Goal: Information Seeking & Learning: Learn about a topic

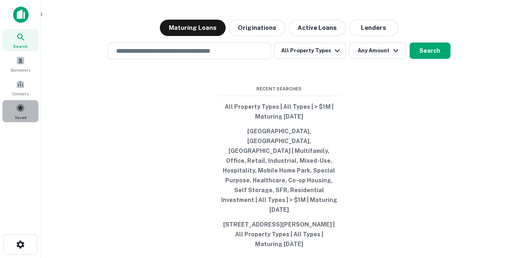
click at [20, 114] on span "Saved" at bounding box center [21, 117] width 12 height 7
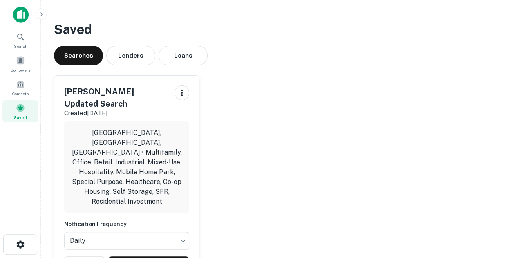
click at [218, 56] on div "Searches Lenders Loans" at bounding box center [279, 56] width 450 height 20
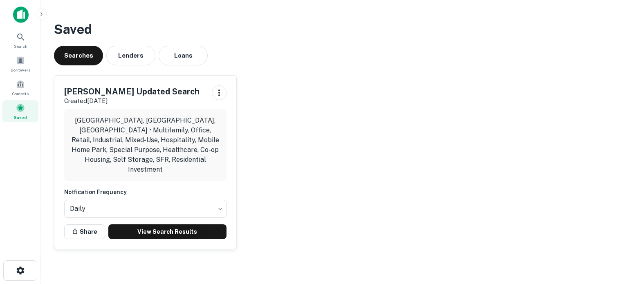
click at [9, 7] on div "Search Borrowers Contacts Saved" at bounding box center [20, 64] width 41 height 129
click at [16, 11] on img at bounding box center [21, 15] width 16 height 16
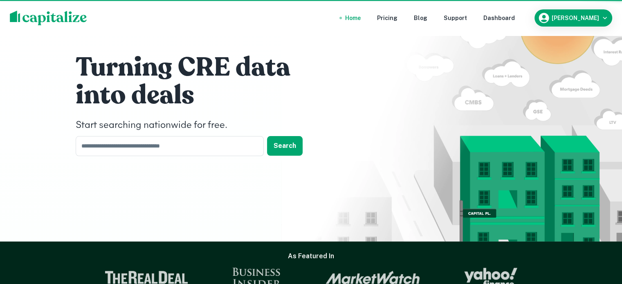
click at [16, 11] on div at bounding box center [51, 18] width 82 height 15
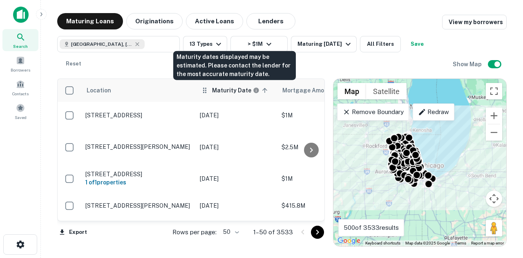
click at [228, 87] on h6 "Maturity Date" at bounding box center [231, 90] width 39 height 9
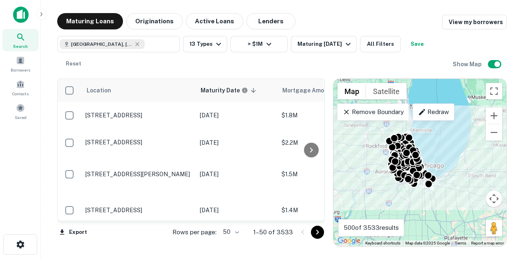
drag, startPoint x: 104, startPoint y: 222, endPoint x: 115, endPoint y: 222, distance: 11.5
click at [115, 222] on div "Export Rows per page: 50 ** 1–50 of 3533" at bounding box center [191, 232] width 268 height 22
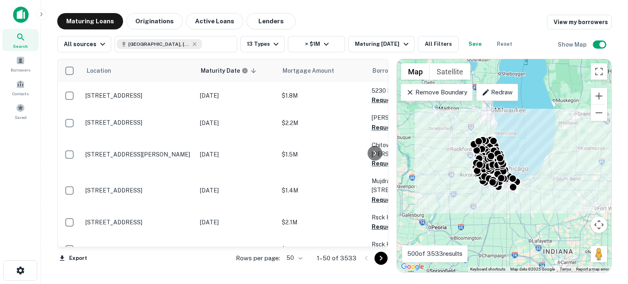
click at [307, 258] on body "Search Borrowers Contacts Saved Maturing Loans Originations Active Loans Lender…" at bounding box center [314, 142] width 628 height 284
click at [303, 258] on li "100" at bounding box center [296, 267] width 24 height 15
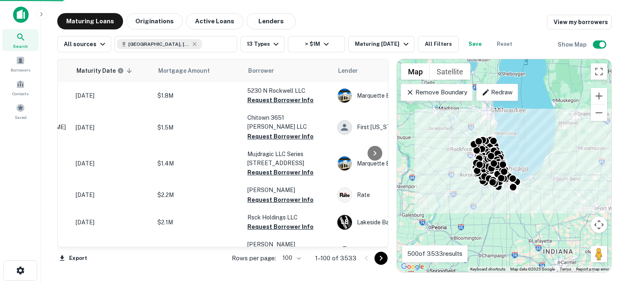
scroll to position [0, 127]
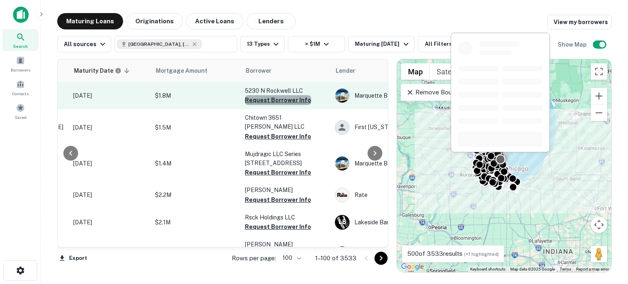
click at [283, 101] on button "Request Borrower Info" at bounding box center [278, 100] width 66 height 10
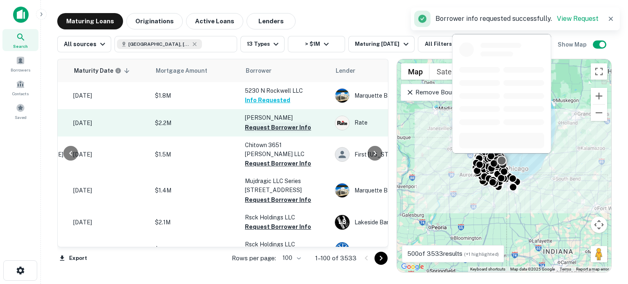
click at [283, 129] on button "Request Borrower Info" at bounding box center [278, 128] width 66 height 10
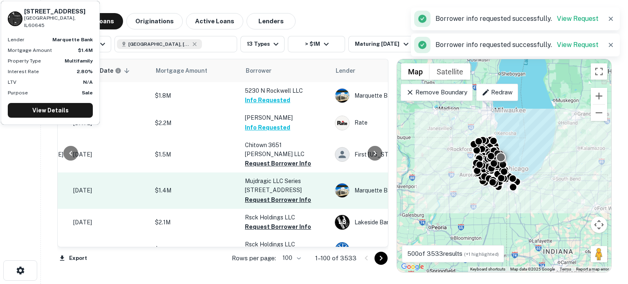
click at [265, 185] on p "Mujdragic LLC Series 7441 N Ridge" at bounding box center [286, 186] width 82 height 18
click at [267, 186] on td "Mujdragic LLC Series 7441 N Ridge Request Borrower Info" at bounding box center [286, 191] width 90 height 36
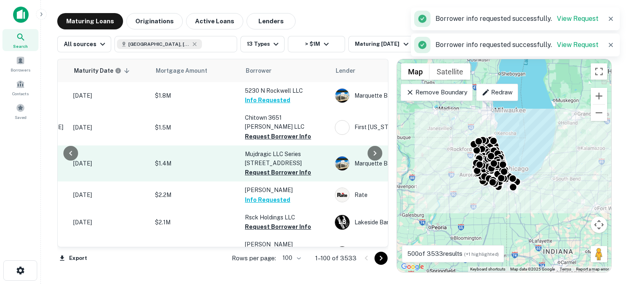
drag, startPoint x: 267, startPoint y: 186, endPoint x: 267, endPoint y: 137, distance: 49.5
click at [283, 150] on p "Mujdragic LLC Series 7441 N Ridge" at bounding box center [286, 159] width 82 height 18
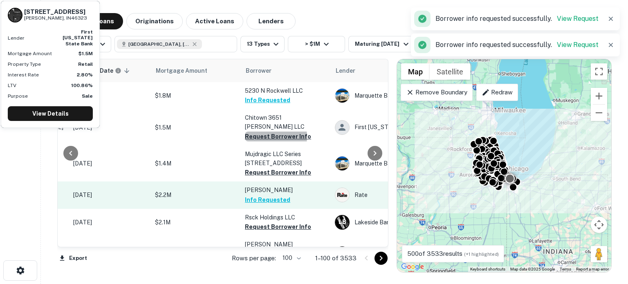
drag, startPoint x: 263, startPoint y: 128, endPoint x: 275, endPoint y: 173, distance: 46.9
click at [264, 132] on button "Request Borrower Info" at bounding box center [278, 137] width 66 height 10
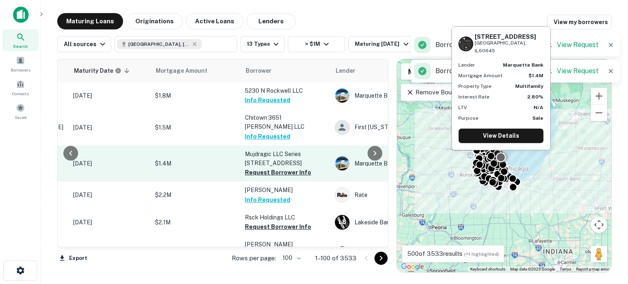
drag, startPoint x: 282, startPoint y: 166, endPoint x: 278, endPoint y: 161, distance: 6.4
click at [282, 168] on button "Request Borrower Info" at bounding box center [278, 173] width 66 height 10
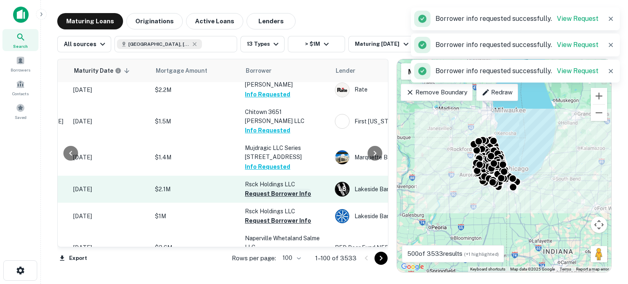
click at [280, 189] on button "Request Borrower Info" at bounding box center [278, 194] width 66 height 10
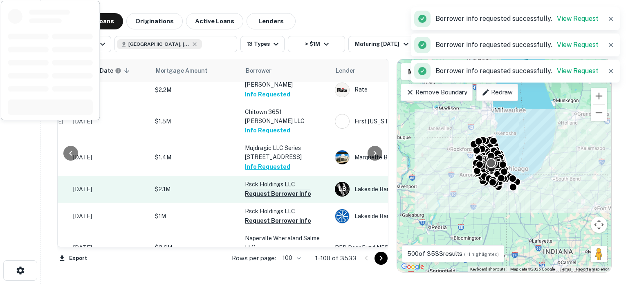
scroll to position [82, 127]
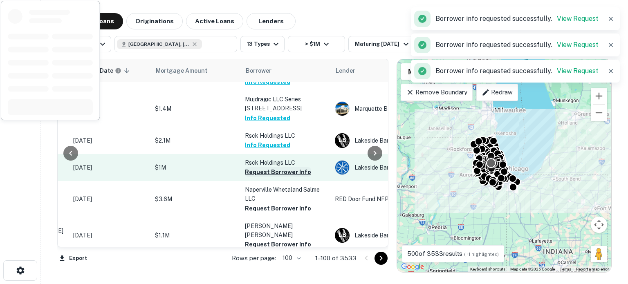
click at [274, 158] on p "Rsck Holdings LLC" at bounding box center [286, 162] width 82 height 9
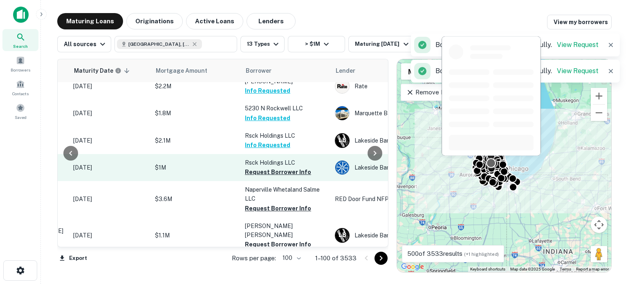
drag, startPoint x: 282, startPoint y: 166, endPoint x: 275, endPoint y: 168, distance: 7.2
click at [282, 167] on button "Request Borrower Info" at bounding box center [278, 172] width 66 height 10
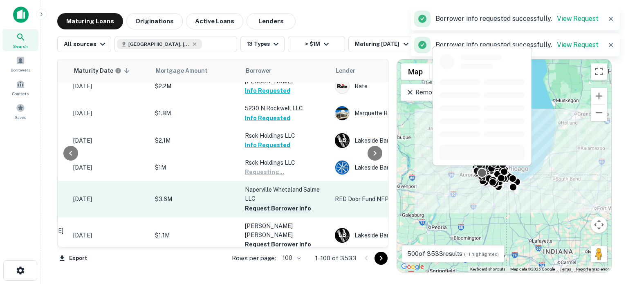
click at [260, 204] on button "Request Borrower Info" at bounding box center [278, 209] width 66 height 10
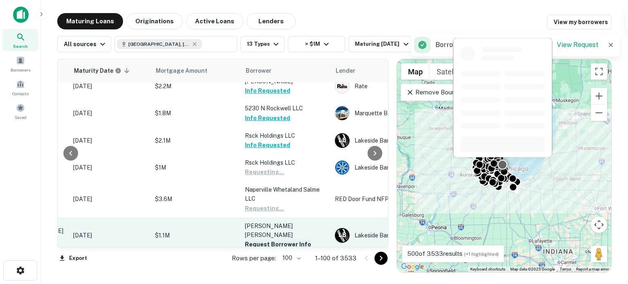
click at [265, 240] on button "Request Borrower Info" at bounding box center [278, 245] width 66 height 10
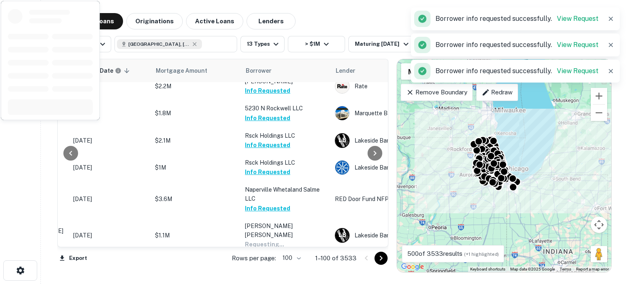
click at [300, 258] on p "1028 N Paulina Street LLC" at bounding box center [286, 262] width 82 height 9
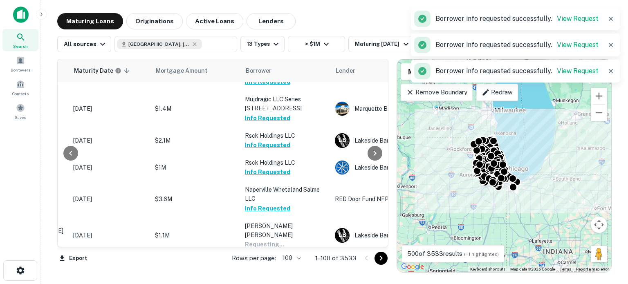
scroll to position [204, 127]
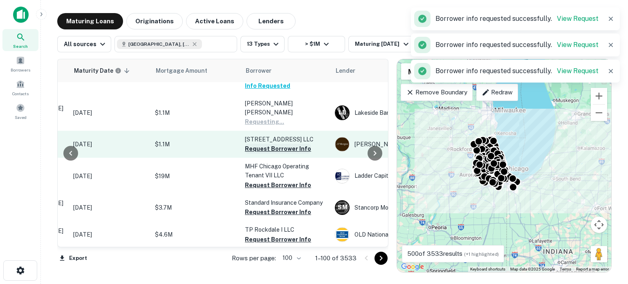
click at [296, 144] on button "Request Borrower Info" at bounding box center [278, 149] width 66 height 10
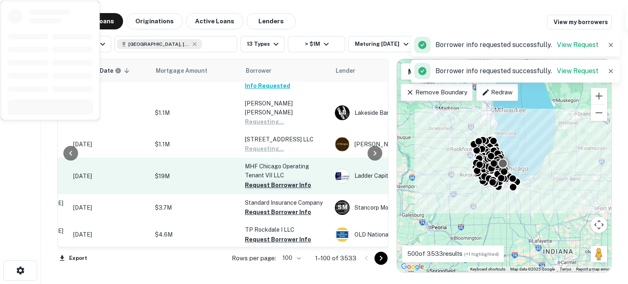
click at [274, 180] on button "Request Borrower Info" at bounding box center [278, 185] width 66 height 10
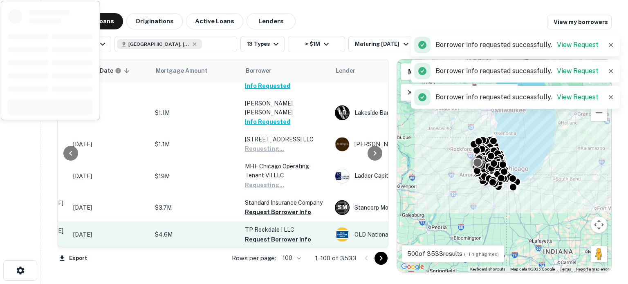
click at [266, 207] on button "Request Borrower Info" at bounding box center [278, 212] width 66 height 10
click at [267, 235] on button "Request Borrower Info" at bounding box center [278, 240] width 66 height 10
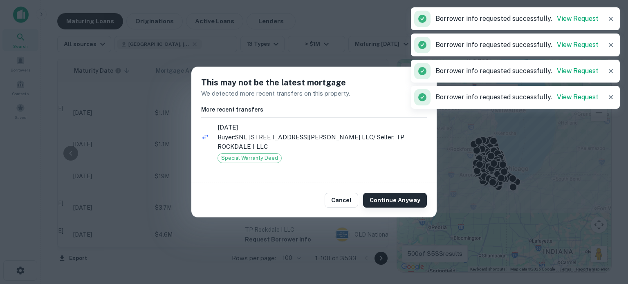
click at [404, 209] on div "Cancel Continue Anyway" at bounding box center [313, 200] width 245 height 34
click at [402, 202] on div "Cancel Continue Anyway" at bounding box center [313, 200] width 245 height 34
click at [399, 198] on button "Continue Anyway" at bounding box center [395, 200] width 64 height 15
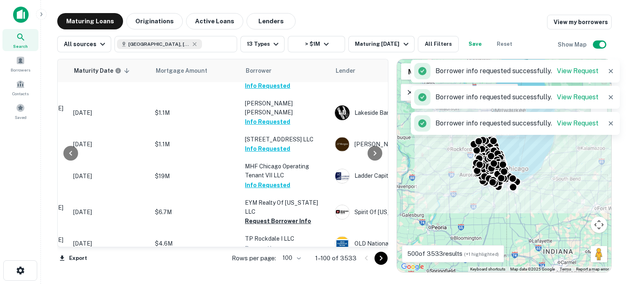
scroll to position [286, 127]
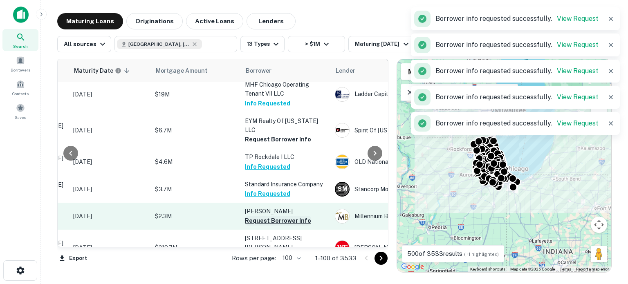
drag, startPoint x: 291, startPoint y: 109, endPoint x: 293, endPoint y: 198, distance: 89.2
click at [290, 135] on button "Request Borrower Info" at bounding box center [278, 140] width 66 height 10
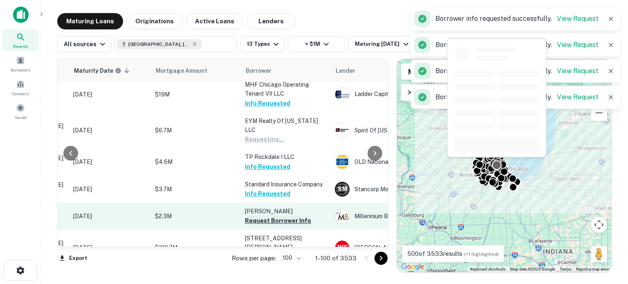
click at [299, 216] on button "Request Borrower Info" at bounding box center [278, 221] width 66 height 10
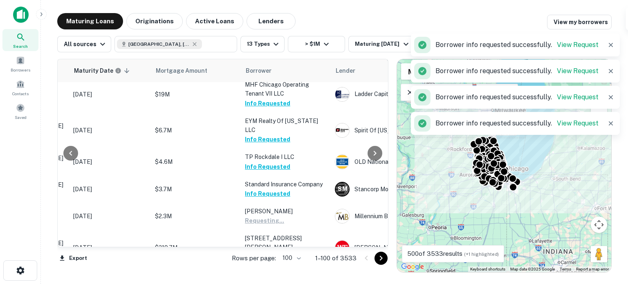
click at [266, 258] on td "Loeffler Properties LLC Request Borrower Info" at bounding box center [286, 284] width 90 height 36
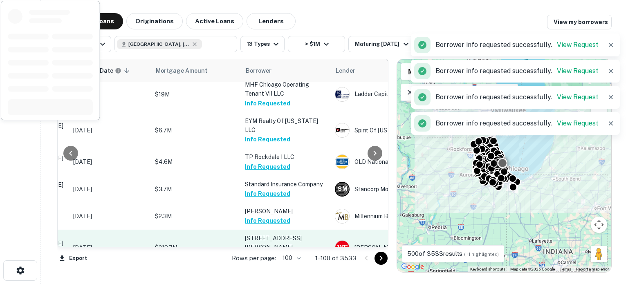
click at [284, 252] on button "Request Borrower Info" at bounding box center [278, 257] width 66 height 10
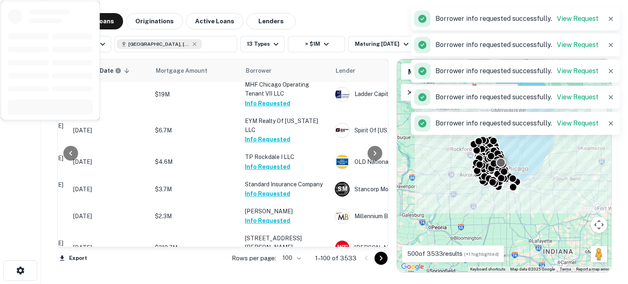
scroll to position [409, 127]
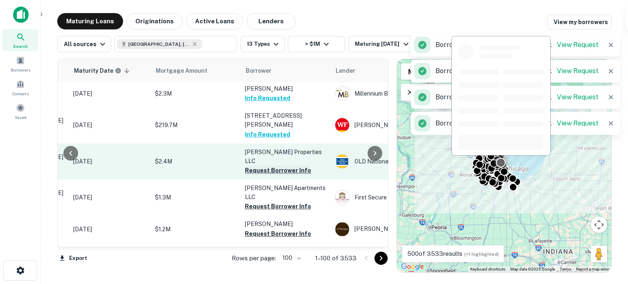
click at [252, 166] on button "Request Borrower Info" at bounding box center [278, 171] width 66 height 10
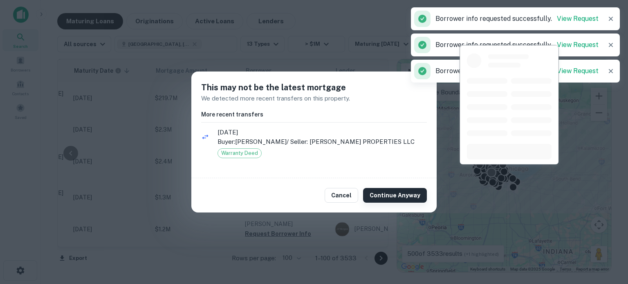
click at [418, 197] on button "Continue Anyway" at bounding box center [395, 195] width 64 height 15
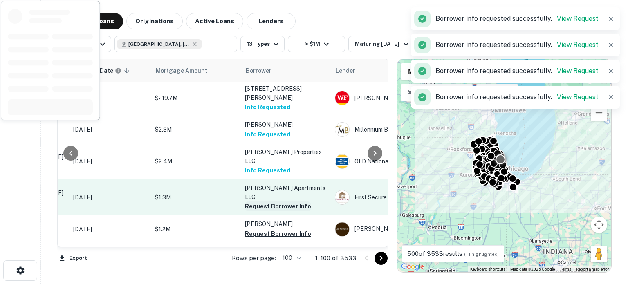
click at [268, 202] on button "Request Borrower Info" at bounding box center [278, 207] width 66 height 10
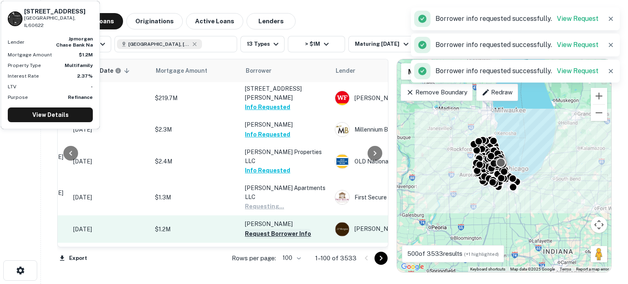
click at [255, 229] on button "Request Borrower Info" at bounding box center [278, 234] width 66 height 10
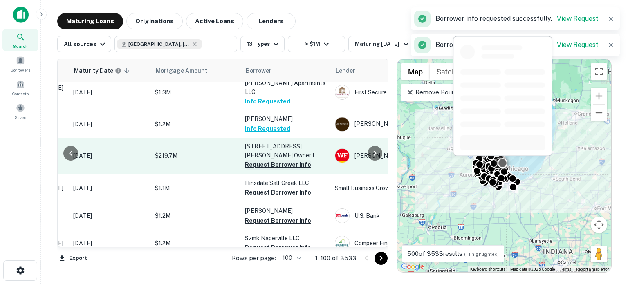
scroll to position [491, 127]
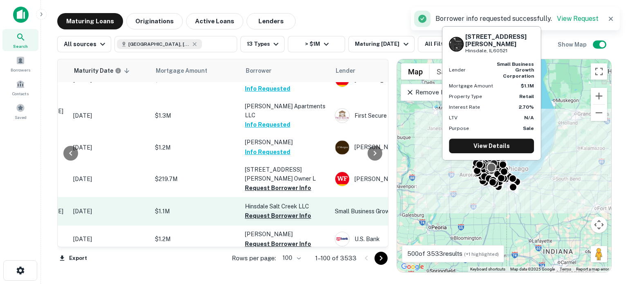
click at [272, 211] on button "Request Borrower Info" at bounding box center [278, 216] width 66 height 10
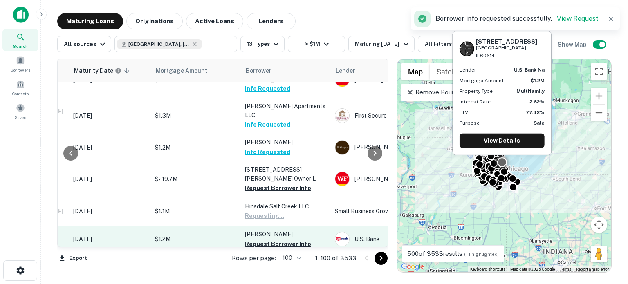
click at [271, 239] on button "Request Borrower Info" at bounding box center [278, 244] width 66 height 10
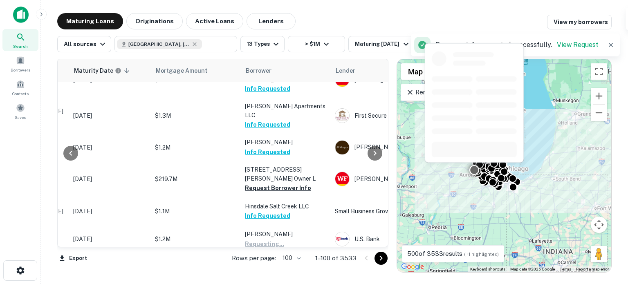
click at [265, 258] on button "Request Borrower Info" at bounding box center [278, 271] width 66 height 10
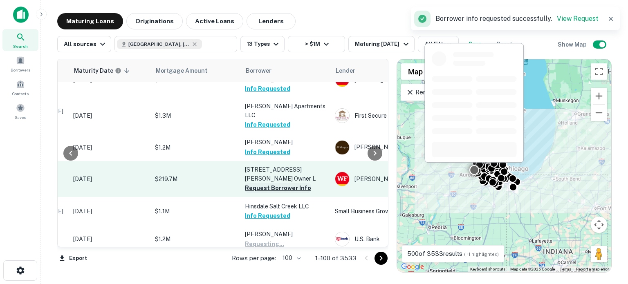
click at [268, 183] on button "Request Borrower Info" at bounding box center [278, 188] width 66 height 10
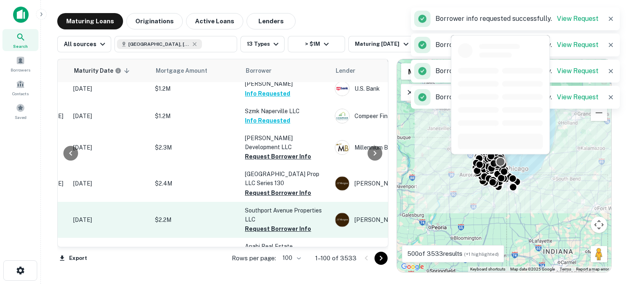
scroll to position [654, 127]
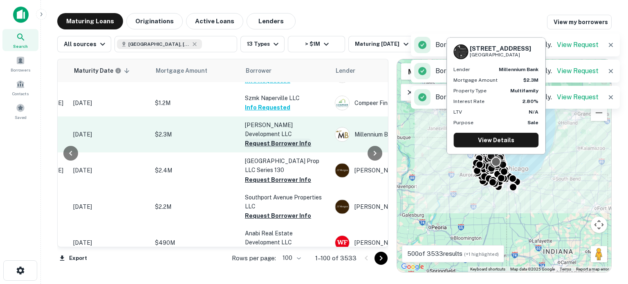
click at [284, 139] on button "Request Borrower Info" at bounding box center [278, 144] width 66 height 10
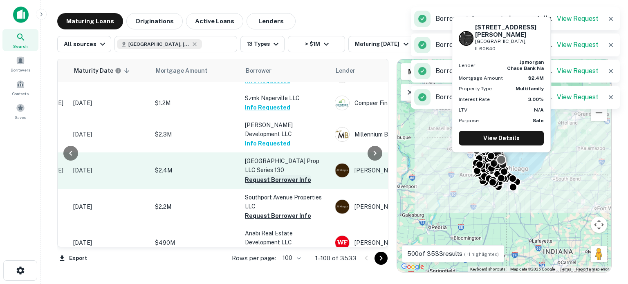
click at [252, 175] on button "Request Borrower Info" at bounding box center [278, 180] width 66 height 10
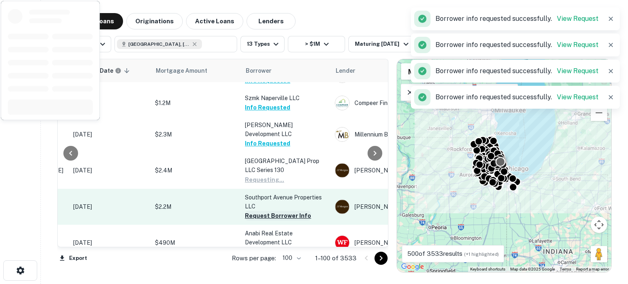
click at [255, 211] on button "Request Borrower Info" at bounding box center [278, 216] width 66 height 10
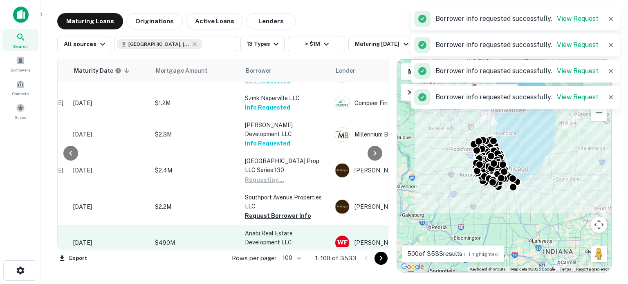
click at [256, 247] on button "Request Borrower Info" at bounding box center [278, 252] width 66 height 10
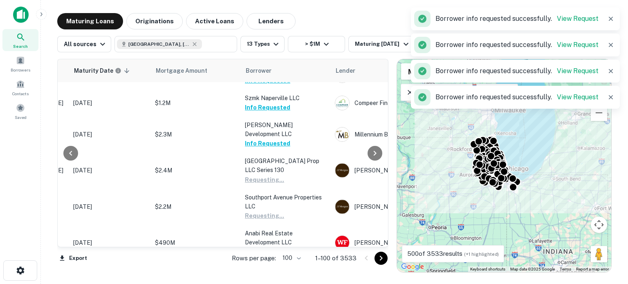
click at [259, 258] on button "Request Borrower Info" at bounding box center [278, 279] width 66 height 10
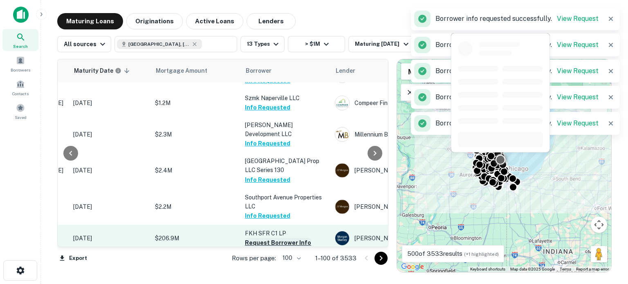
scroll to position [736, 127]
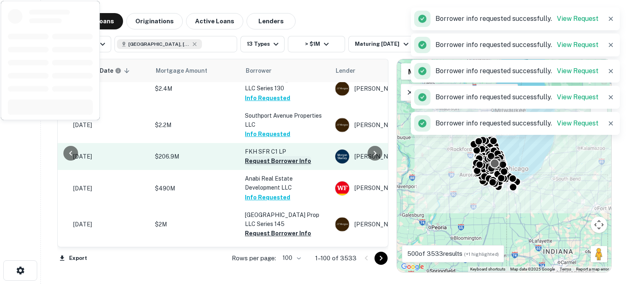
click at [267, 156] on button "Request Borrower Info" at bounding box center [278, 161] width 66 height 10
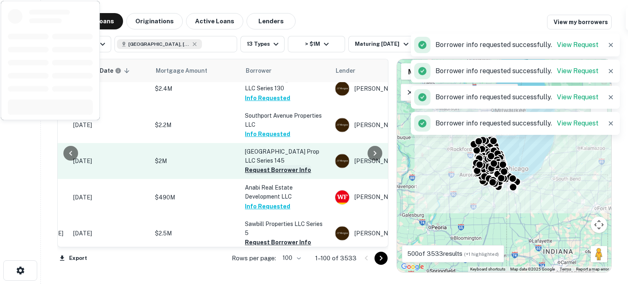
scroll to position [695, 127]
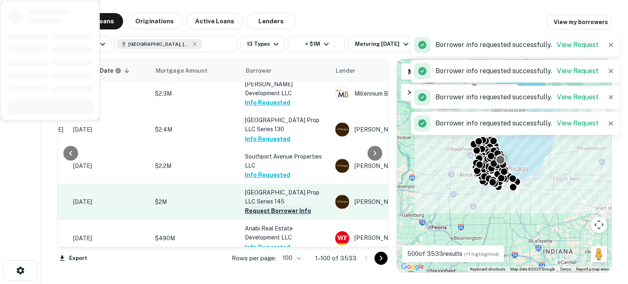
click at [273, 220] on td "Anabi Real Estate Development LLC Info Requested" at bounding box center [286, 238] width 90 height 36
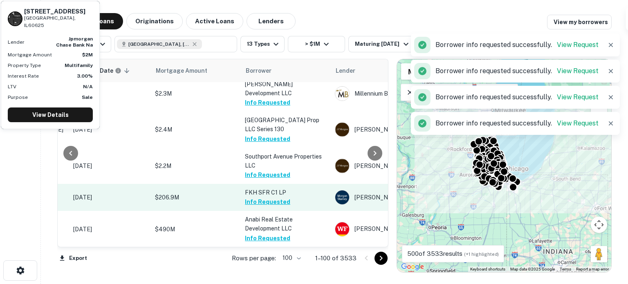
scroll to position [777, 127]
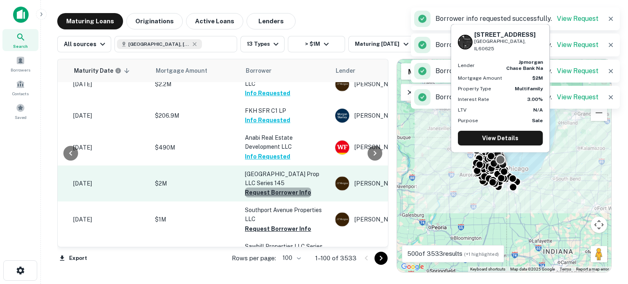
click at [289, 188] on button "Request Borrower Info" at bounding box center [278, 193] width 66 height 10
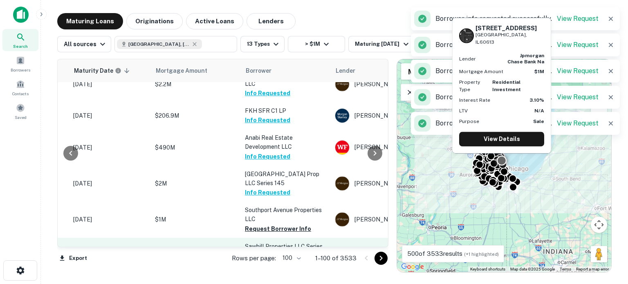
click at [286, 224] on button "Request Borrower Info" at bounding box center [278, 229] width 66 height 10
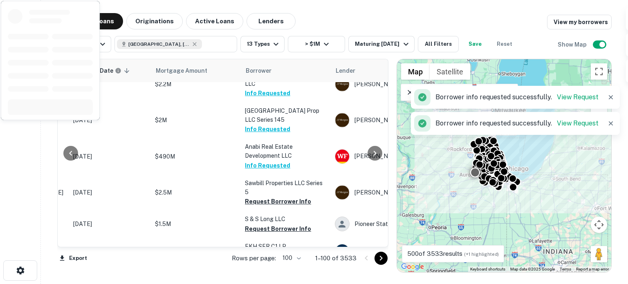
scroll to position [786, 127]
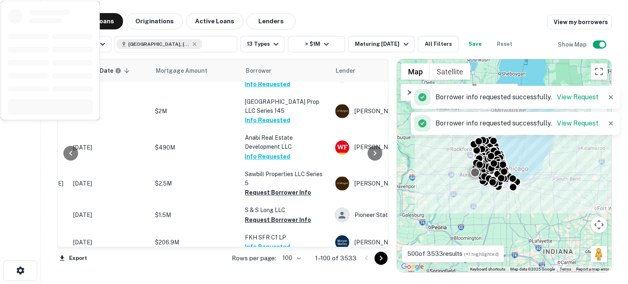
click at [265, 258] on button "Request Borrower Info" at bounding box center [278, 283] width 66 height 10
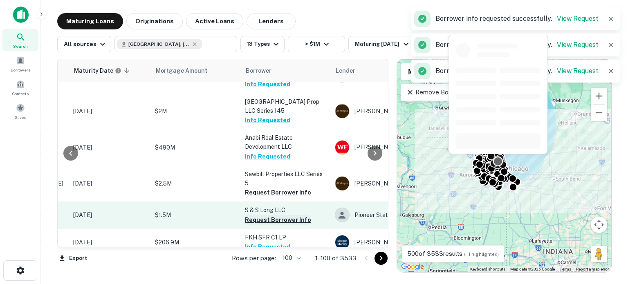
click at [271, 215] on button "Request Borrower Info" at bounding box center [278, 220] width 66 height 10
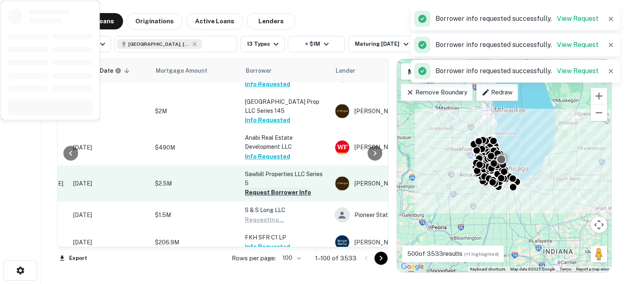
click at [275, 188] on button "Request Borrower Info" at bounding box center [278, 193] width 66 height 10
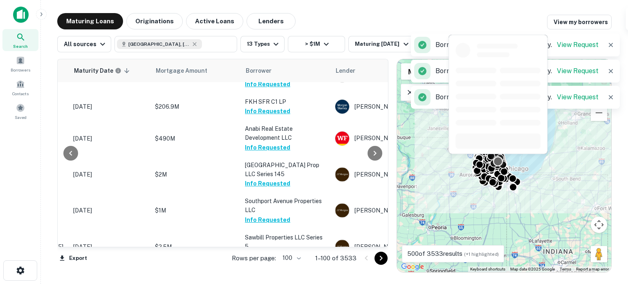
scroll to position [859, 127]
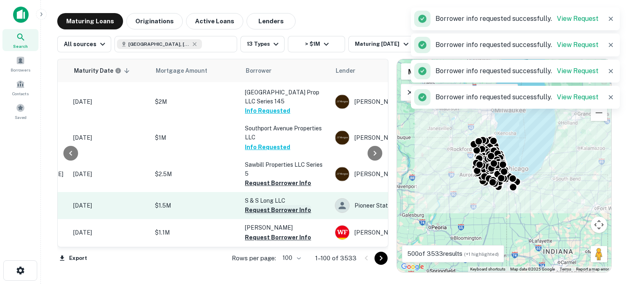
click at [283, 233] on button "Request Borrower Info" at bounding box center [278, 238] width 66 height 10
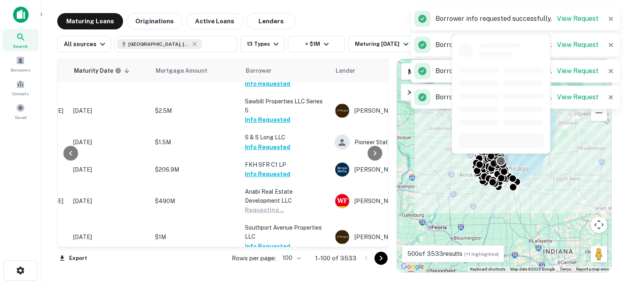
click at [273, 258] on button "Request Borrower Info" at bounding box center [278, 274] width 66 height 10
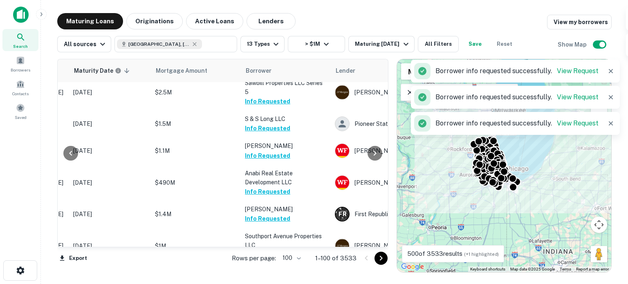
scroll to position [1022, 127]
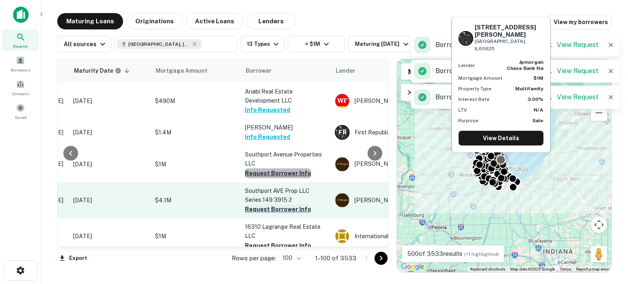
drag, startPoint x: 281, startPoint y: 119, endPoint x: 266, endPoint y: 155, distance: 39.4
click at [281, 168] on button "Request Borrower Info" at bounding box center [278, 173] width 66 height 10
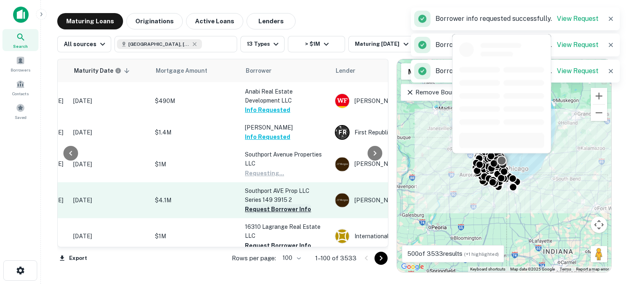
click at [266, 204] on button "Request Borrower Info" at bounding box center [278, 209] width 66 height 10
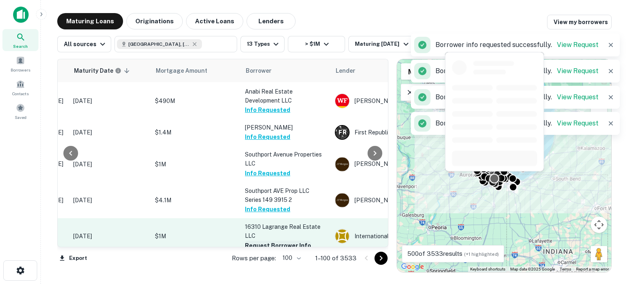
click at [267, 241] on button "Request Borrower Info" at bounding box center [278, 246] width 66 height 10
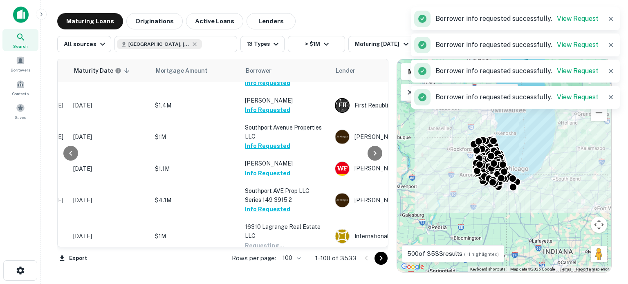
click at [272, 258] on button "Request Borrower Info" at bounding box center [278, 273] width 66 height 10
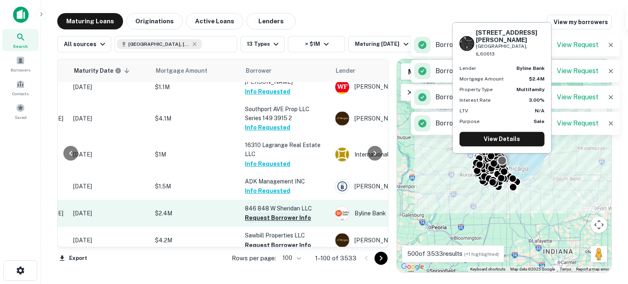
click at [280, 213] on button "Request Borrower Info" at bounding box center [278, 218] width 66 height 10
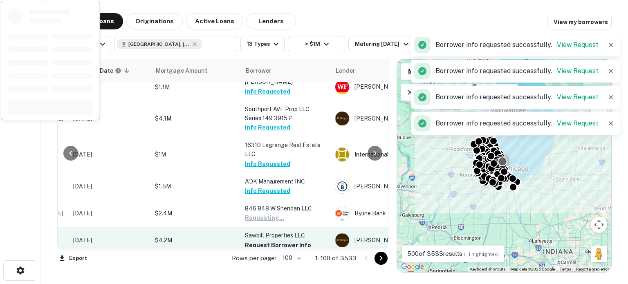
click at [281, 240] on button "Request Borrower Info" at bounding box center [278, 245] width 66 height 10
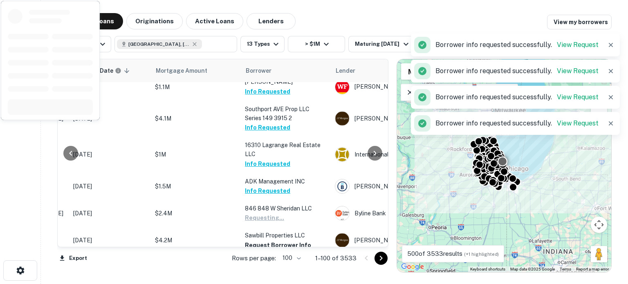
click at [275, 258] on button "Request Borrower Info" at bounding box center [278, 272] width 66 height 10
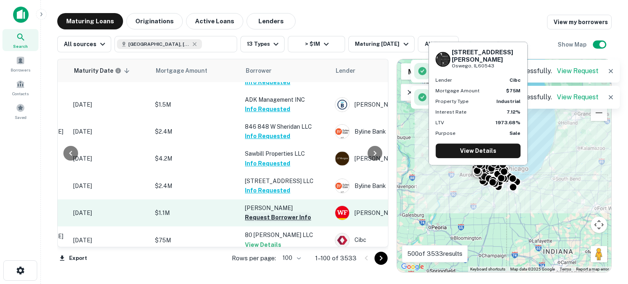
click at [281, 213] on button "Request Borrower Info" at bounding box center [278, 218] width 66 height 10
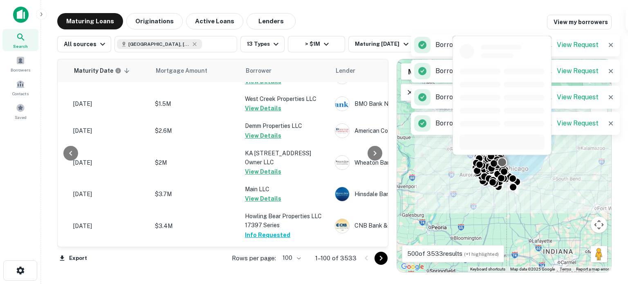
scroll to position [2778, 127]
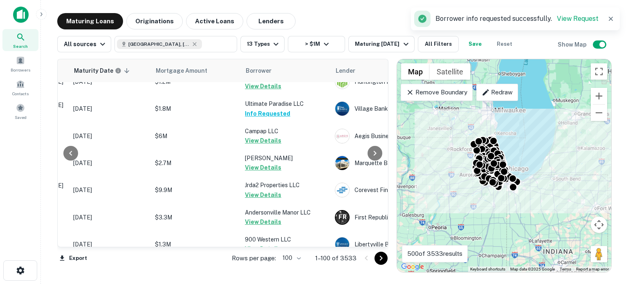
drag, startPoint x: 382, startPoint y: 228, endPoint x: 375, endPoint y: 97, distance: 131.8
click at [375, 91] on div at bounding box center [375, 153] width 16 height 188
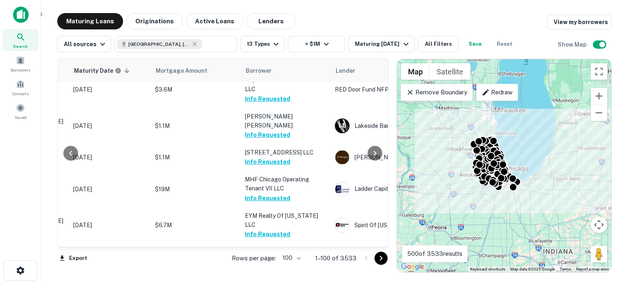
scroll to position [0, 127]
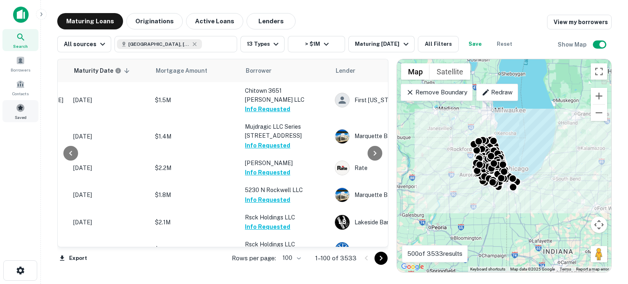
click at [24, 111] on span at bounding box center [20, 107] width 9 height 9
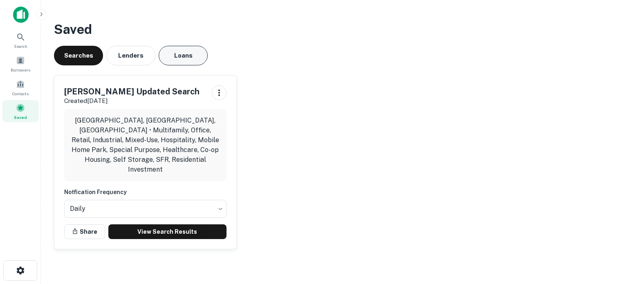
click at [188, 58] on button "Loans" at bounding box center [183, 56] width 49 height 20
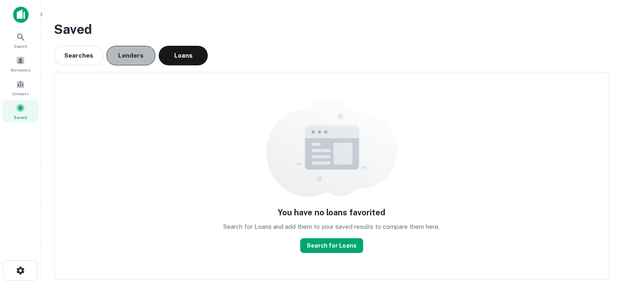
click at [144, 64] on button "Lenders" at bounding box center [130, 56] width 49 height 20
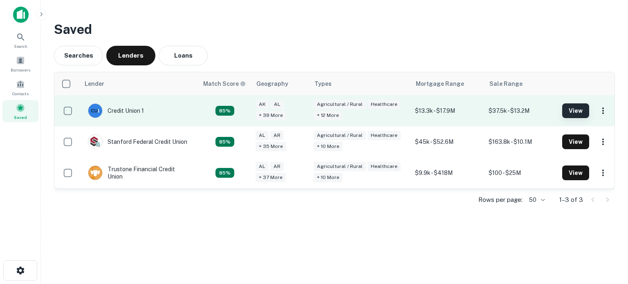
click at [578, 110] on button "View" at bounding box center [575, 110] width 27 height 15
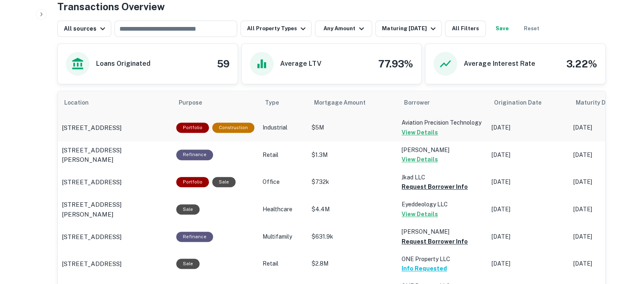
scroll to position [409, 0]
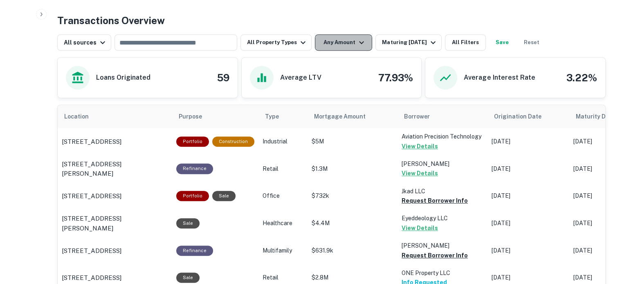
click at [348, 43] on button "Any Amount" at bounding box center [343, 42] width 57 height 16
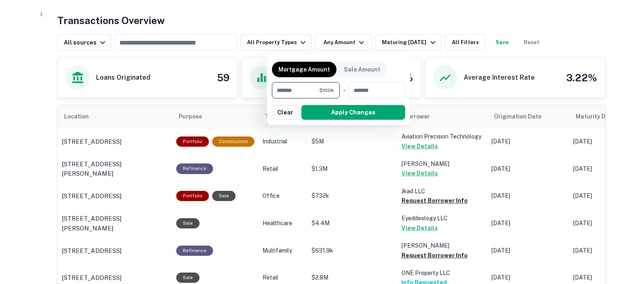
type input "*******"
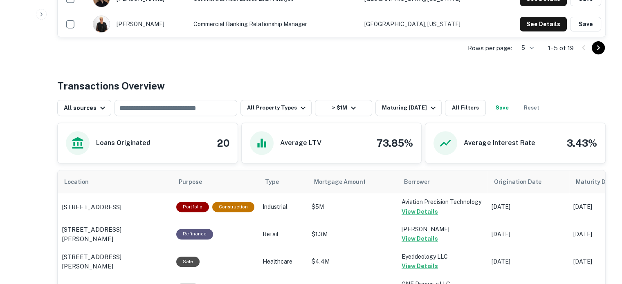
scroll to position [409, 0]
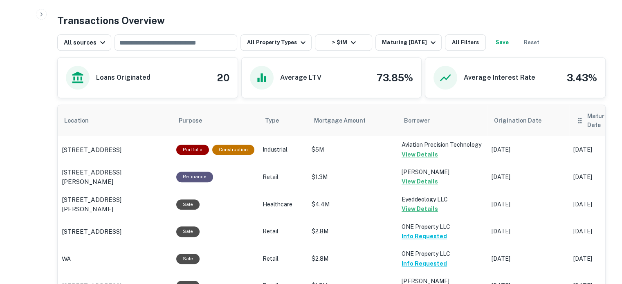
click at [593, 121] on th "Maturity Date" at bounding box center [610, 120] width 82 height 31
click at [597, 117] on h6 "Maturity Date" at bounding box center [606, 121] width 38 height 18
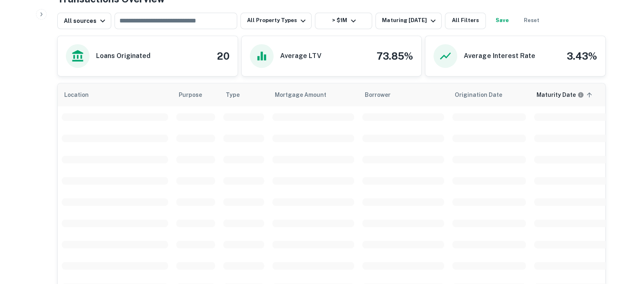
scroll to position [431, 0]
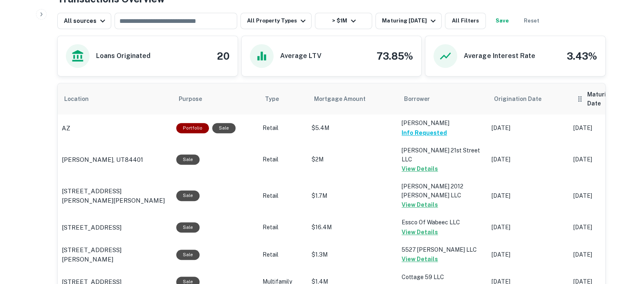
click at [595, 101] on th "Maturity Date sorted ascending" at bounding box center [610, 98] width 82 height 31
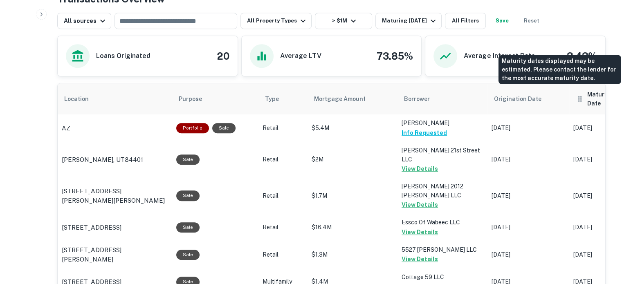
click at [593, 91] on h6 "Maturity Date" at bounding box center [606, 99] width 38 height 18
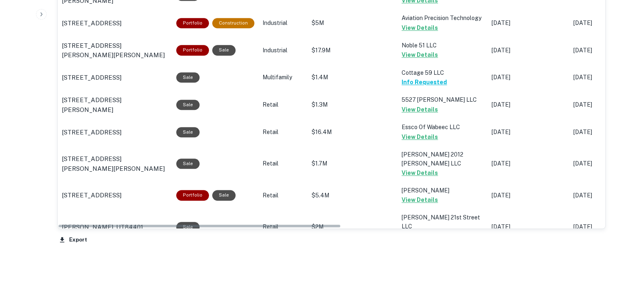
scroll to position [786, 0]
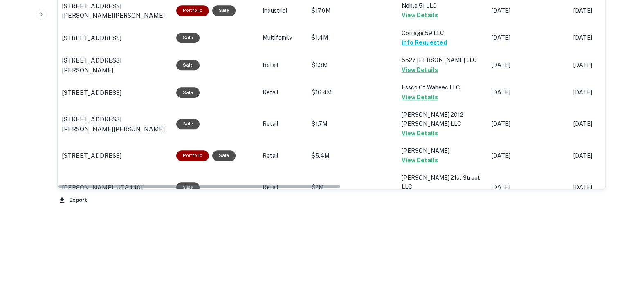
drag, startPoint x: 292, startPoint y: 188, endPoint x: 323, endPoint y: 188, distance: 31.5
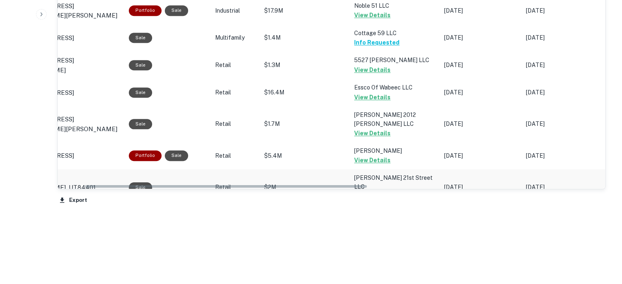
drag, startPoint x: 324, startPoint y: 186, endPoint x: 354, endPoint y: 185, distance: 29.9
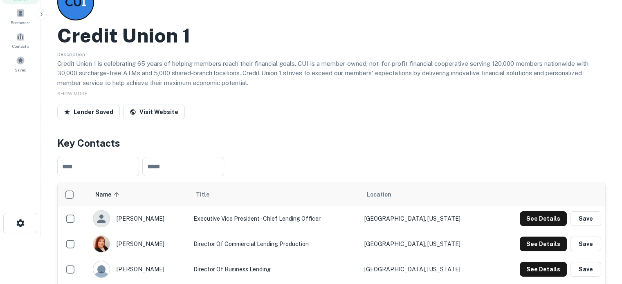
scroll to position [0, 0]
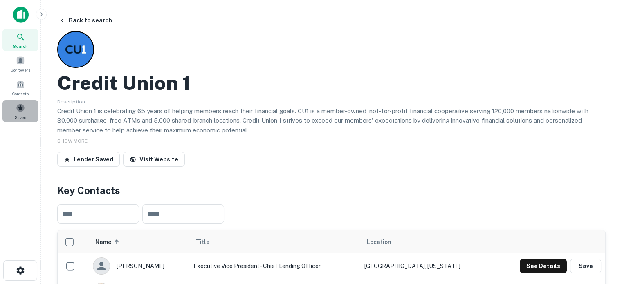
click at [15, 108] on div "Saved" at bounding box center [20, 111] width 36 height 22
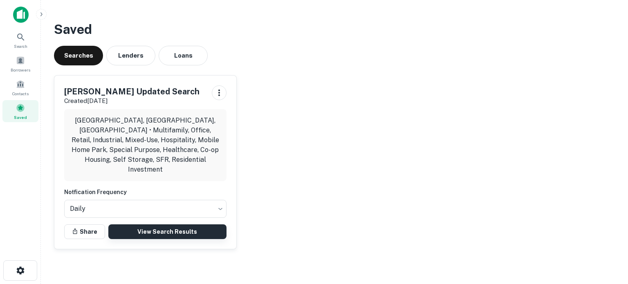
click at [171, 225] on link "View Search Results" at bounding box center [167, 232] width 118 height 15
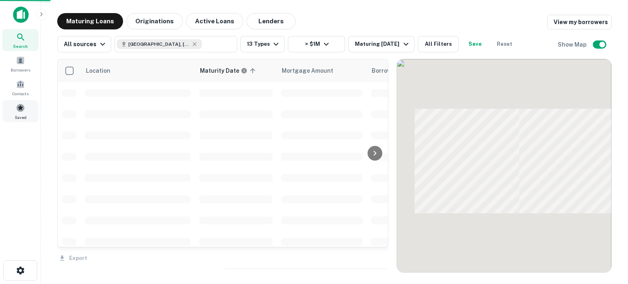
click at [26, 108] on div "Saved" at bounding box center [20, 111] width 36 height 22
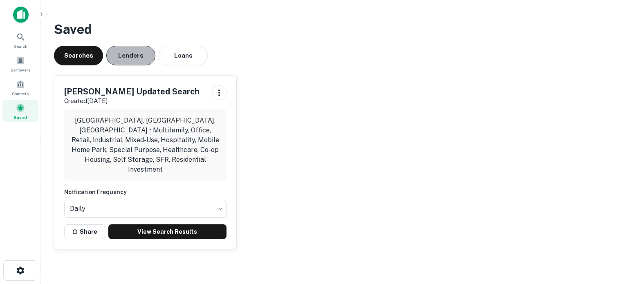
click at [128, 52] on button "Lenders" at bounding box center [130, 56] width 49 height 20
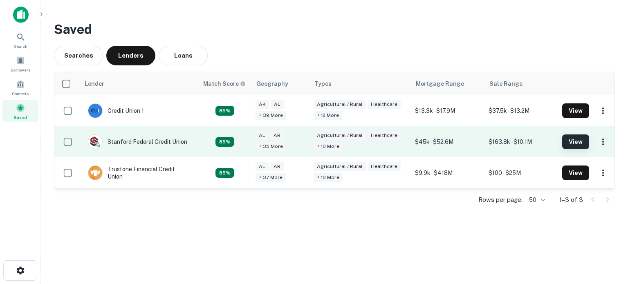
click at [579, 142] on button "View" at bounding box center [575, 142] width 27 height 15
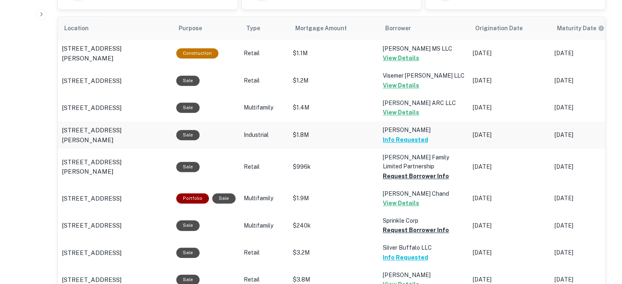
scroll to position [409, 0]
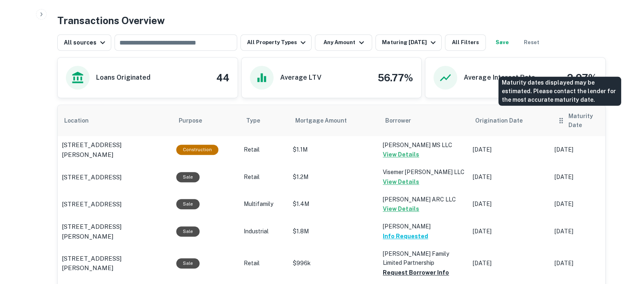
click at [578, 114] on h6 "Maturity Date" at bounding box center [587, 121] width 38 height 18
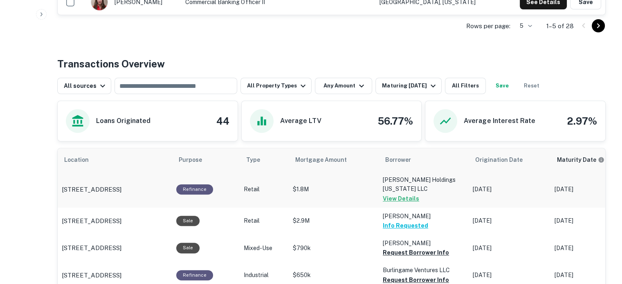
scroll to position [431, 0]
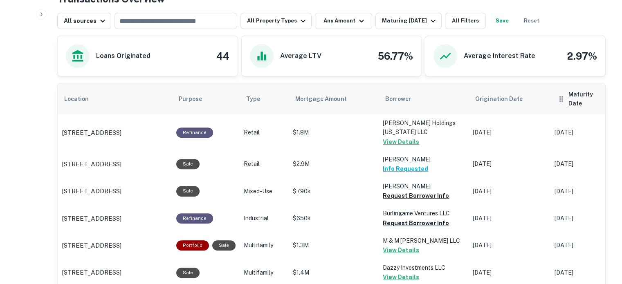
click at [569, 93] on h6 "Maturity Date" at bounding box center [587, 99] width 38 height 18
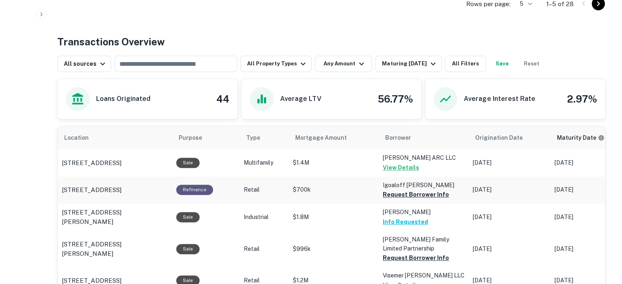
scroll to position [453, 0]
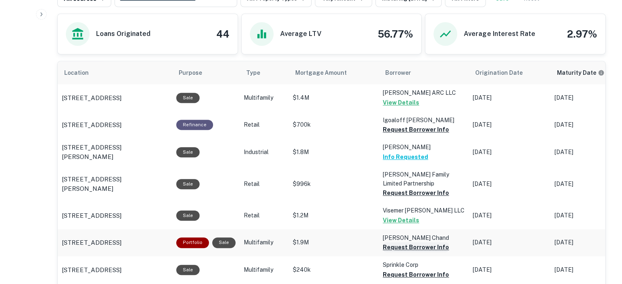
click at [431, 135] on button "Request Borrower Info" at bounding box center [416, 130] width 66 height 10
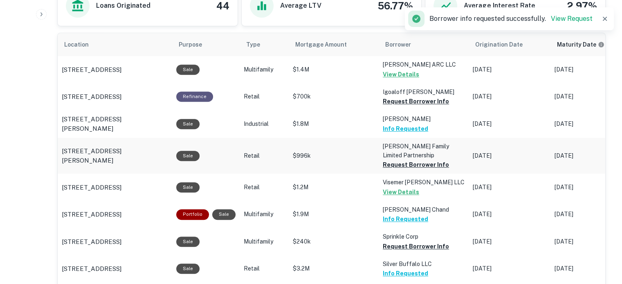
scroll to position [494, 0]
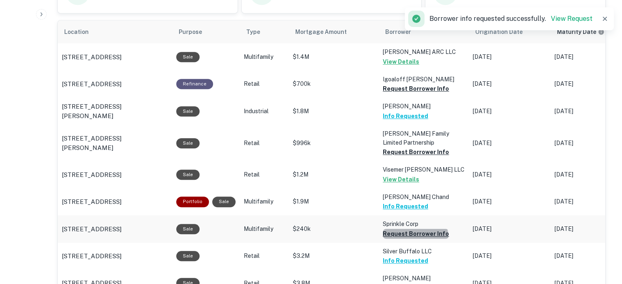
click at [412, 94] on button "Request Borrower Info" at bounding box center [416, 89] width 66 height 10
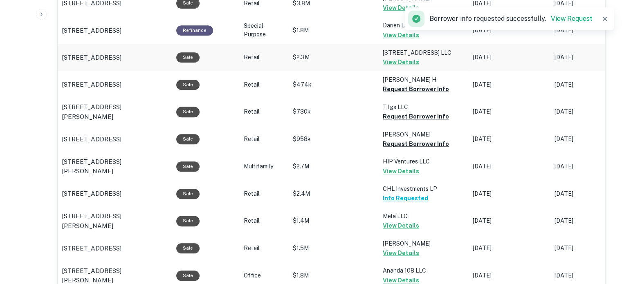
scroll to position [908, 0]
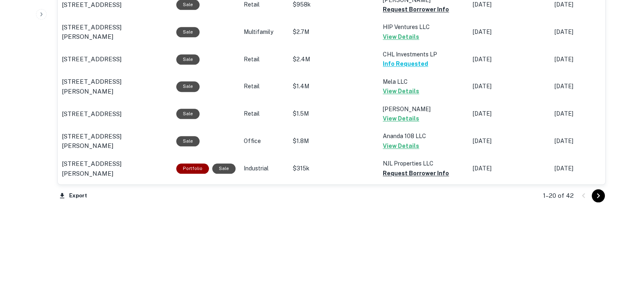
click at [597, 194] on icon "Go to next page" at bounding box center [598, 196] width 10 height 10
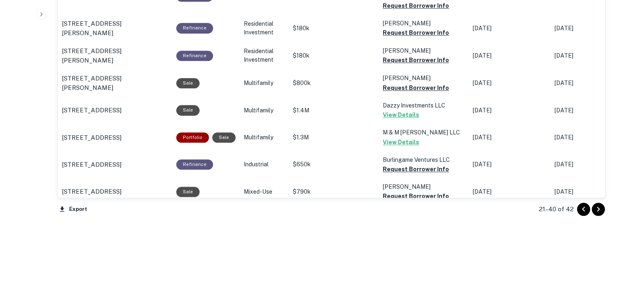
scroll to position [900, 0]
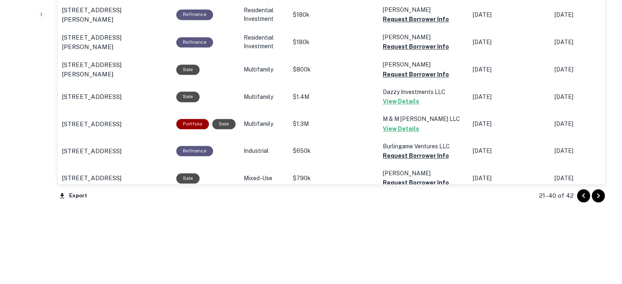
click at [602, 201] on div at bounding box center [591, 195] width 28 height 13
click at [602, 196] on icon "Go to next page" at bounding box center [598, 196] width 10 height 10
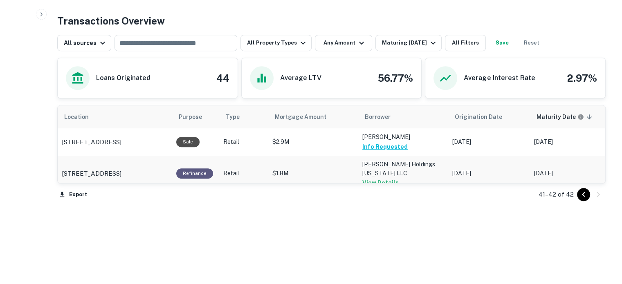
scroll to position [407, 0]
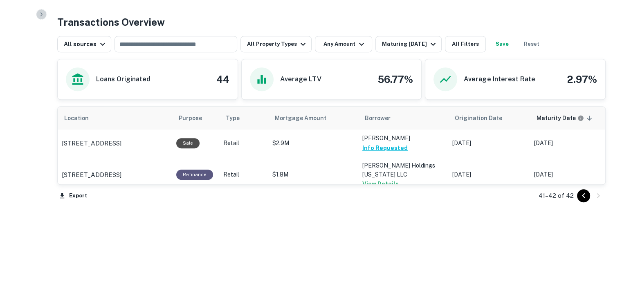
click at [38, 13] on icon "button" at bounding box center [41, 14] width 7 height 7
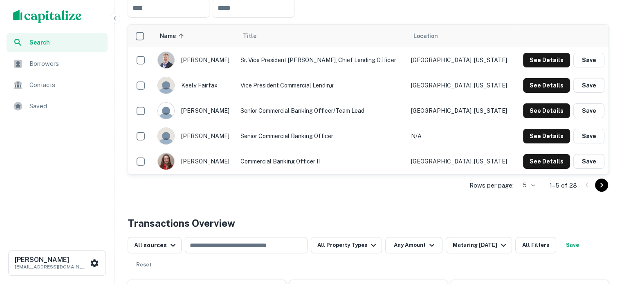
click at [25, 16] on img "scrollable content" at bounding box center [47, 16] width 69 height 13
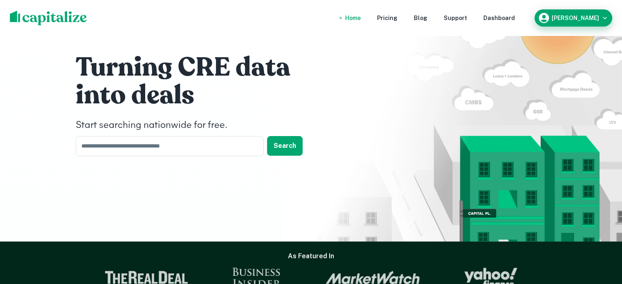
click at [570, 26] on button "[PERSON_NAME]" at bounding box center [573, 17] width 78 height 17
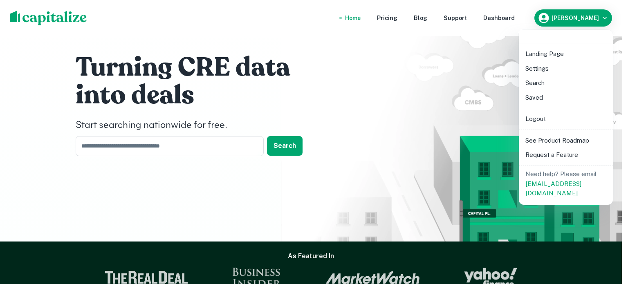
click at [565, 70] on li "Settings" at bounding box center [566, 68] width 88 height 15
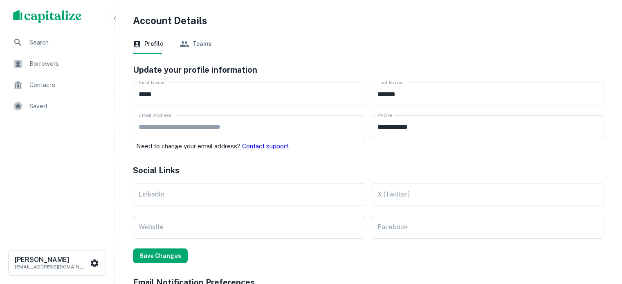
click at [526, 164] on h5 "Social Links" at bounding box center [368, 170] width 471 height 12
click at [61, 112] on div "Saved" at bounding box center [57, 107] width 101 height 20
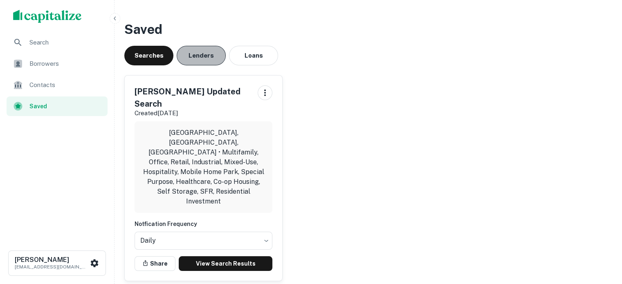
click at [202, 63] on button "Lenders" at bounding box center [201, 56] width 49 height 20
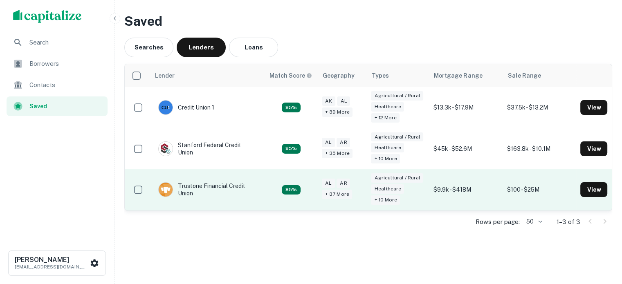
scroll to position [15, 0]
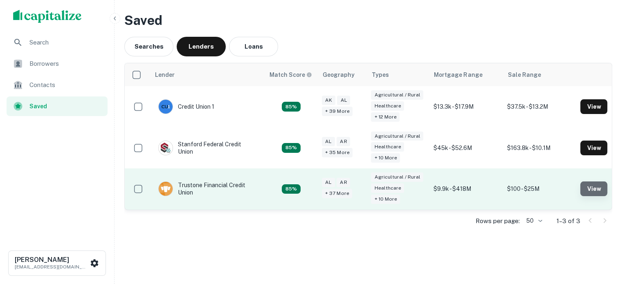
click at [594, 185] on button "View" at bounding box center [593, 189] width 27 height 15
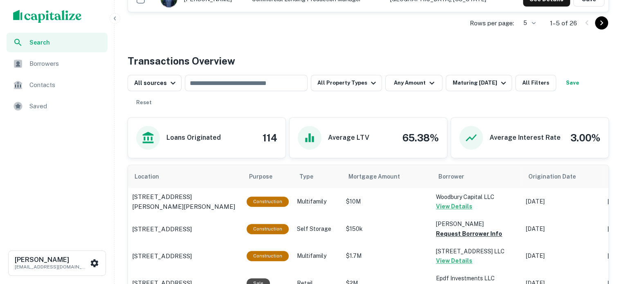
scroll to position [368, 0]
click at [409, 85] on button "Any Amount" at bounding box center [413, 83] width 57 height 16
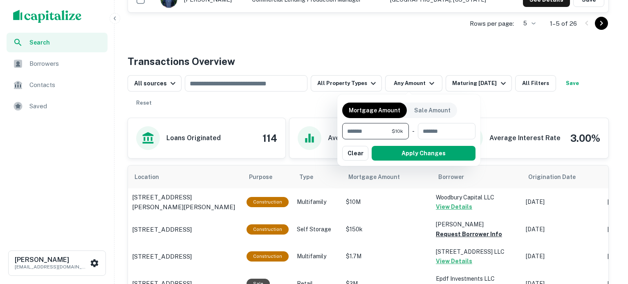
type input "******"
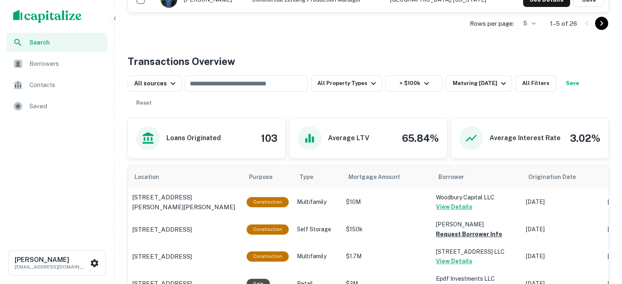
scroll to position [327, 0]
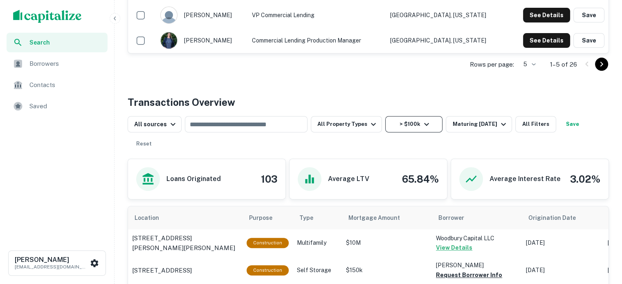
click at [411, 130] on button "> $100k" at bounding box center [413, 124] width 57 height 16
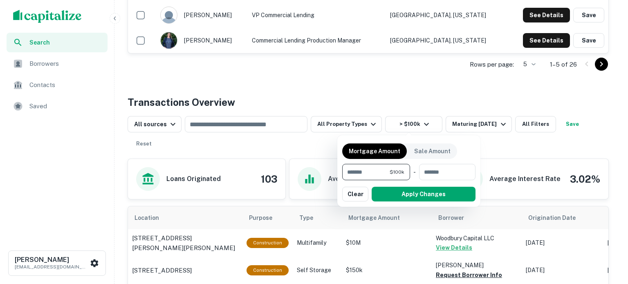
type input "*******"
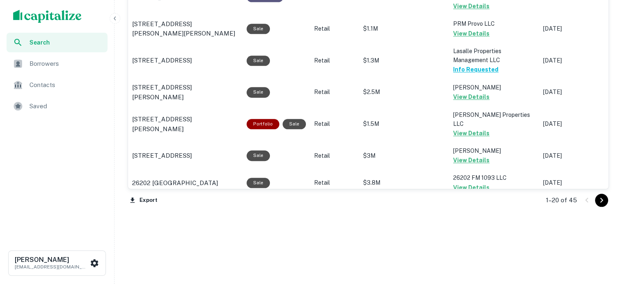
scroll to position [941, 0]
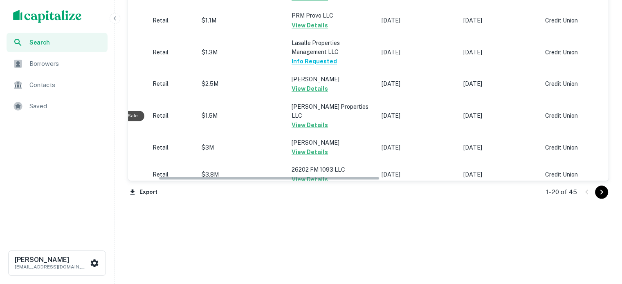
drag, startPoint x: 293, startPoint y: 178, endPoint x: 375, endPoint y: 178, distance: 81.8
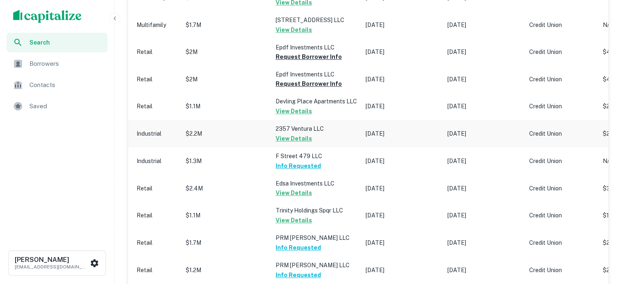
scroll to position [327, 0]
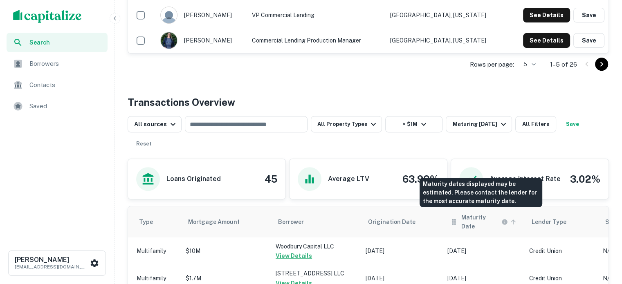
click at [463, 214] on h6 "Maturity Date" at bounding box center [480, 222] width 38 height 18
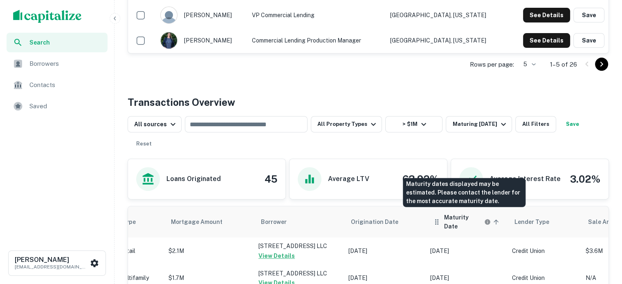
click at [459, 216] on h6 "Maturity Date" at bounding box center [463, 222] width 38 height 18
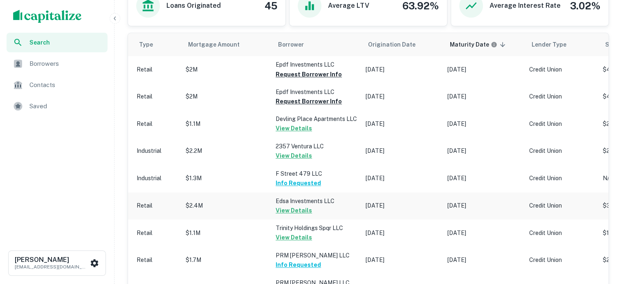
scroll to position [491, 0]
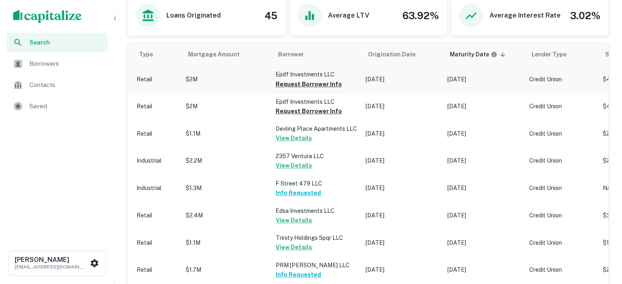
drag, startPoint x: 330, startPoint y: 86, endPoint x: 322, endPoint y: 91, distance: 8.8
click at [326, 90] on td "Epdf Investments LLC Request Borrower Info" at bounding box center [317, 79] width 90 height 27
click at [326, 82] on button "Request Borrower Info" at bounding box center [309, 84] width 66 height 10
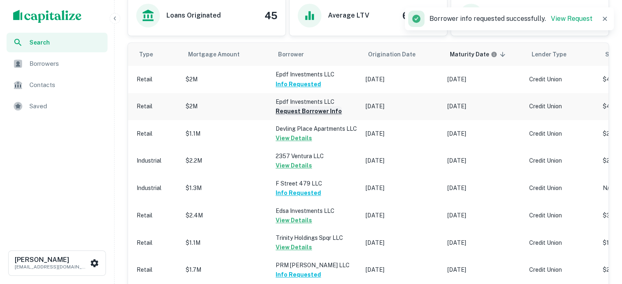
click at [325, 111] on button "Request Borrower Info" at bounding box center [309, 111] width 66 height 10
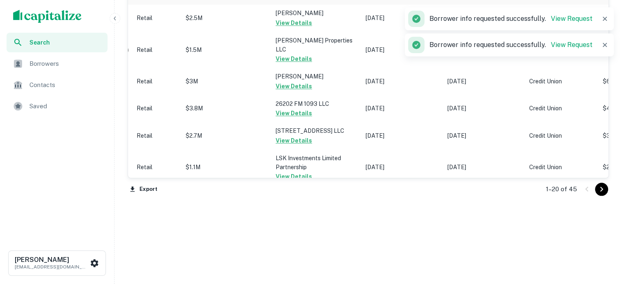
scroll to position [952, 0]
click at [29, 106] on span "Saved" at bounding box center [65, 106] width 73 height 10
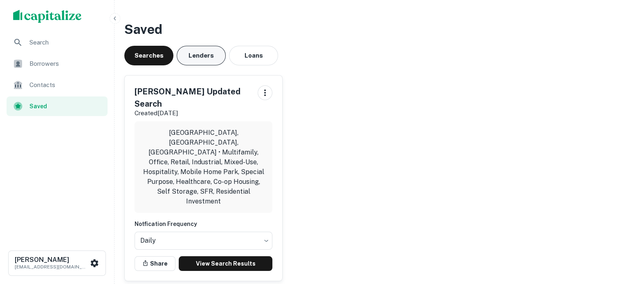
click at [199, 60] on button "Lenders" at bounding box center [201, 56] width 49 height 20
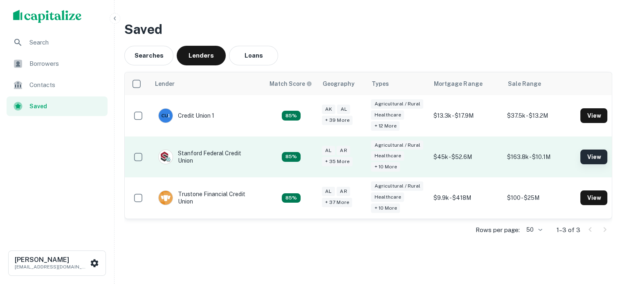
click at [588, 155] on button "View" at bounding box center [593, 157] width 27 height 15
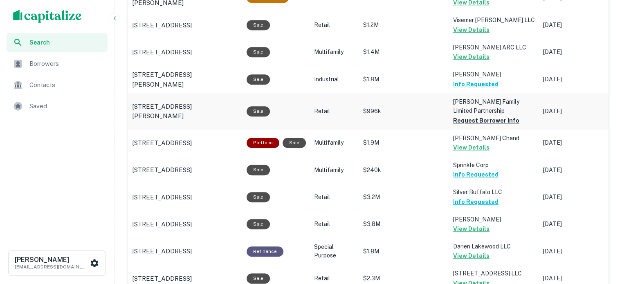
scroll to position [327, 0]
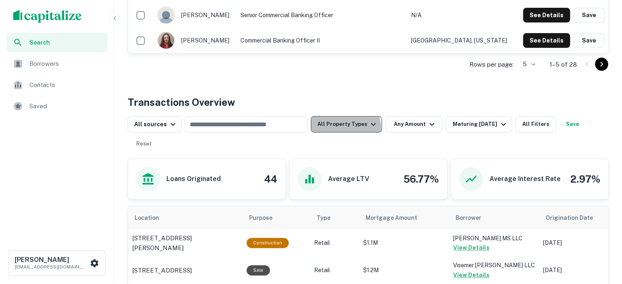
click at [340, 128] on button "All Property Types" at bounding box center [346, 124] width 71 height 16
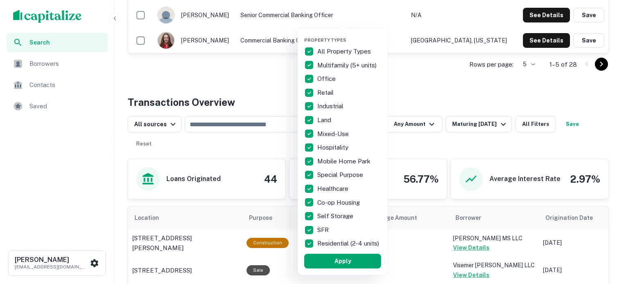
click at [329, 122] on p "Land" at bounding box center [325, 120] width 16 height 10
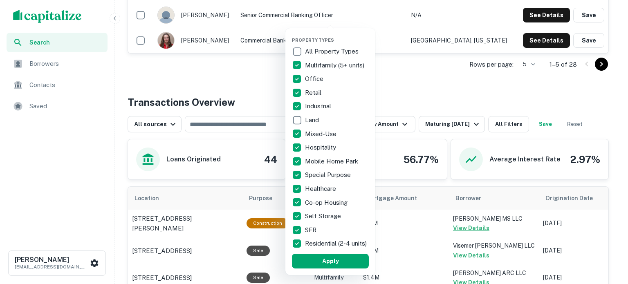
click at [315, 228] on p "SFR" at bounding box center [311, 230] width 13 height 10
drag, startPoint x: 315, startPoint y: 261, endPoint x: 397, endPoint y: 166, distance: 125.3
click at [316, 263] on button "Apply" at bounding box center [330, 261] width 77 height 15
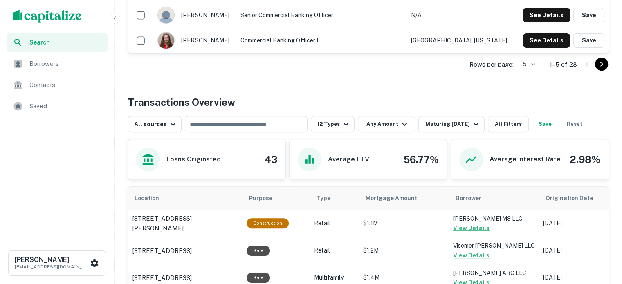
click at [391, 54] on div "Rows per page: 5 * 1–5 of 28" at bounding box center [368, 65] width 481 height 22
click at [380, 121] on button "Any Amount" at bounding box center [386, 124] width 57 height 16
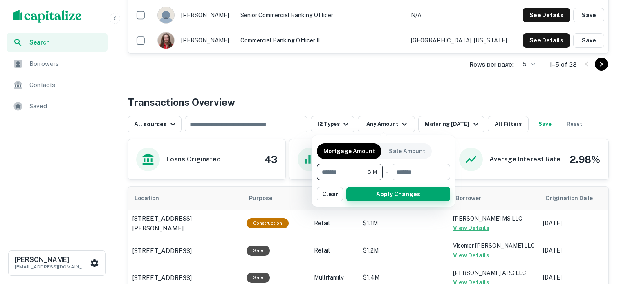
type input "*******"
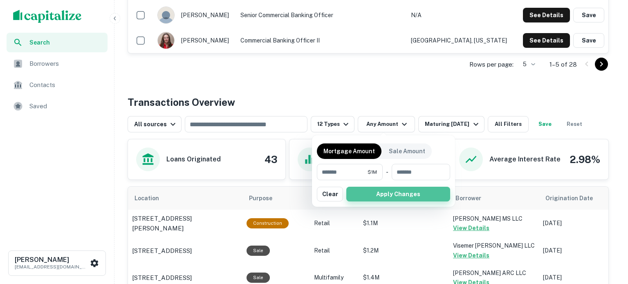
click at [377, 191] on button "Apply Changes" at bounding box center [398, 194] width 104 height 15
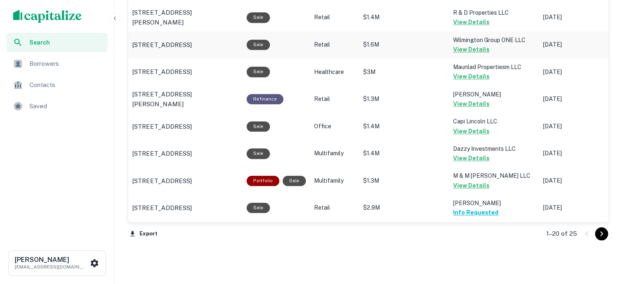
scroll to position [905, 0]
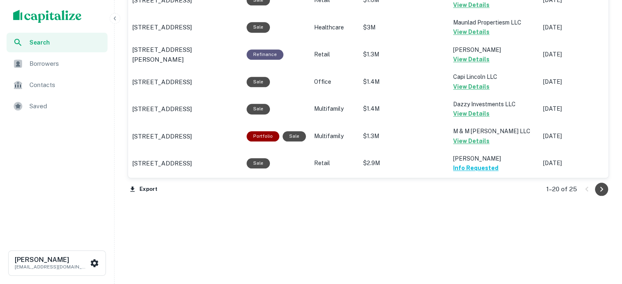
click at [597, 187] on icon "Go to next page" at bounding box center [602, 189] width 10 height 10
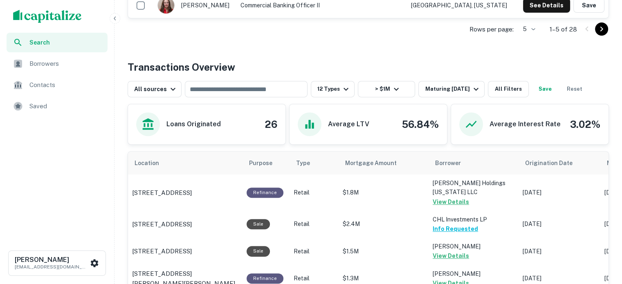
scroll to position [292, 0]
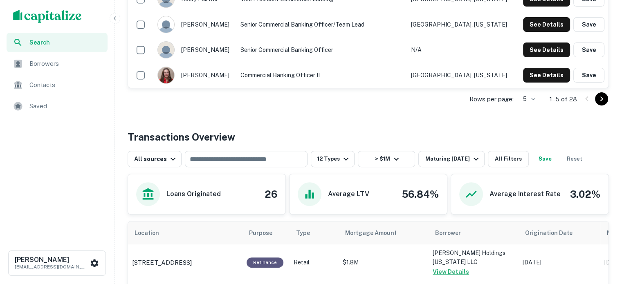
click at [56, 70] on div "Borrowers" at bounding box center [57, 64] width 101 height 20
